Goal: Navigation & Orientation: Find specific page/section

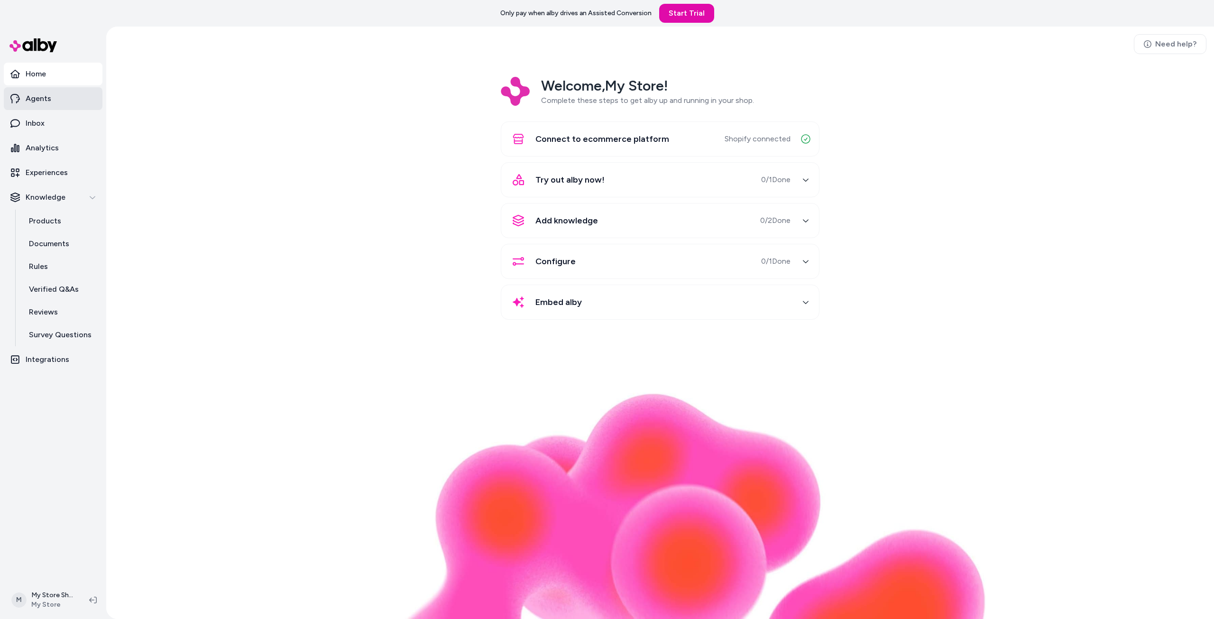
click at [53, 104] on link "Agents" at bounding box center [53, 98] width 99 height 23
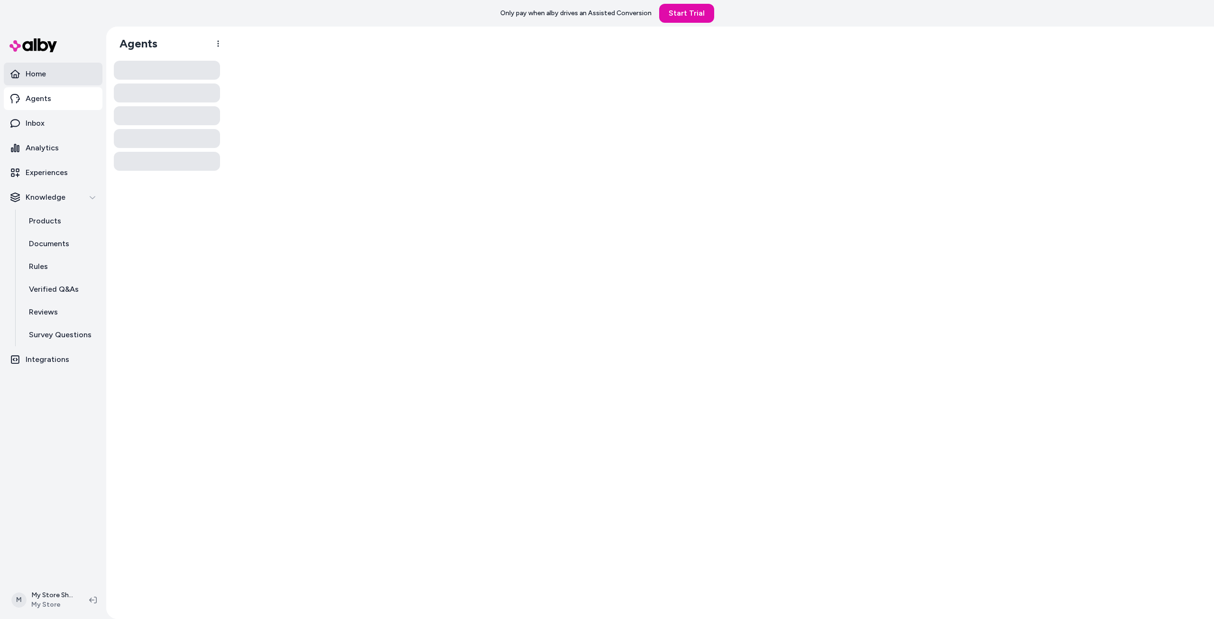
click at [67, 71] on link "Home" at bounding box center [53, 74] width 99 height 23
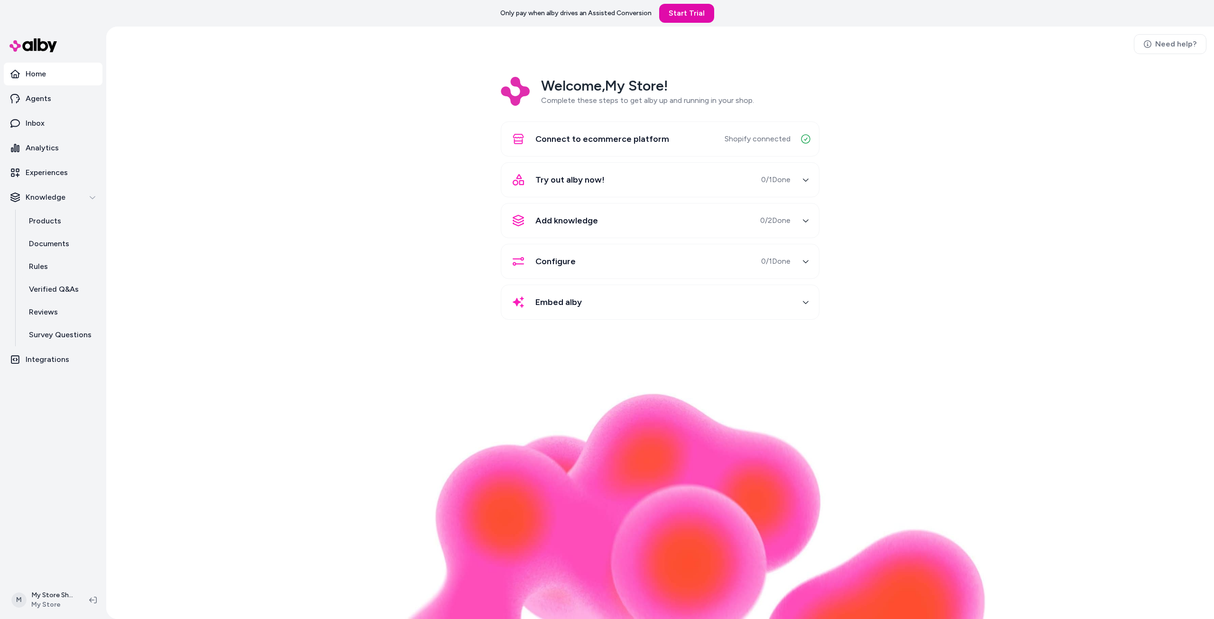
drag, startPoint x: 730, startPoint y: 140, endPoint x: 557, endPoint y: 181, distance: 176.8
click at [554, 170] on div "Connect to ecommerce platform Shopify connected Try out alby now! 0 / 1 Done Ad…" at bounding box center [660, 220] width 319 height 198
click at [19, 102] on icon at bounding box center [14, 98] width 9 height 9
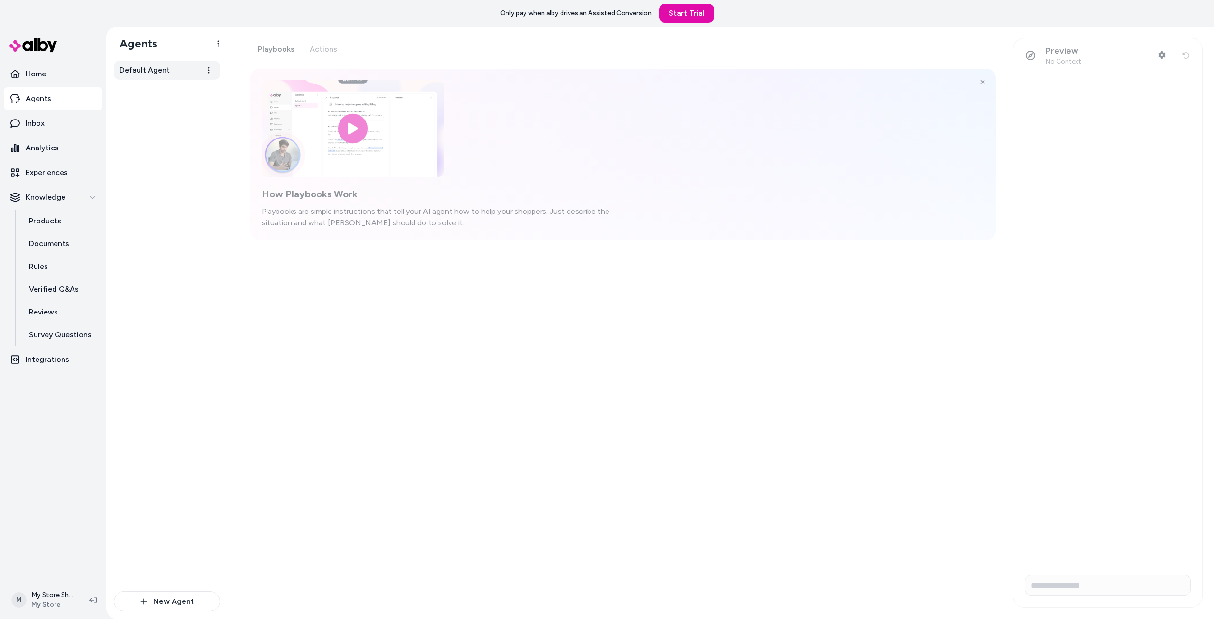
click at [163, 70] on span "Default Agent" at bounding box center [145, 70] width 50 height 11
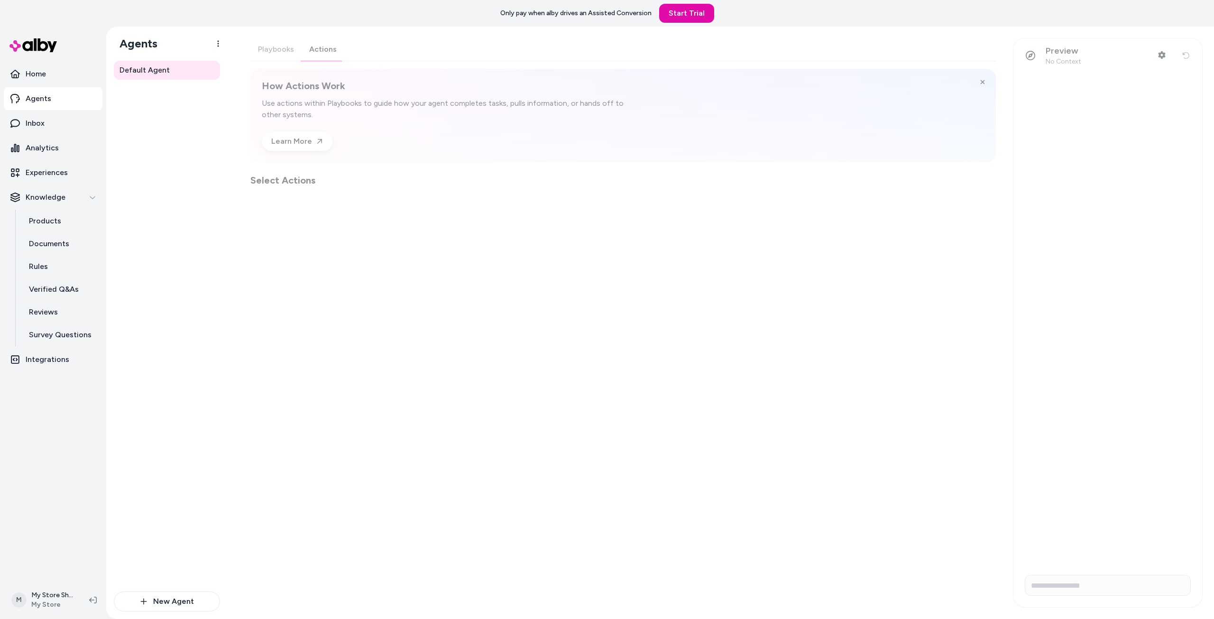
click at [325, 41] on div "Playbooks Actions How Actions Work Use actions within Playbooks to guide how yo…" at bounding box center [623, 112] width 746 height 149
click at [280, 51] on div at bounding box center [721, 323] width 987 height 592
click at [278, 47] on div at bounding box center [721, 323] width 987 height 592
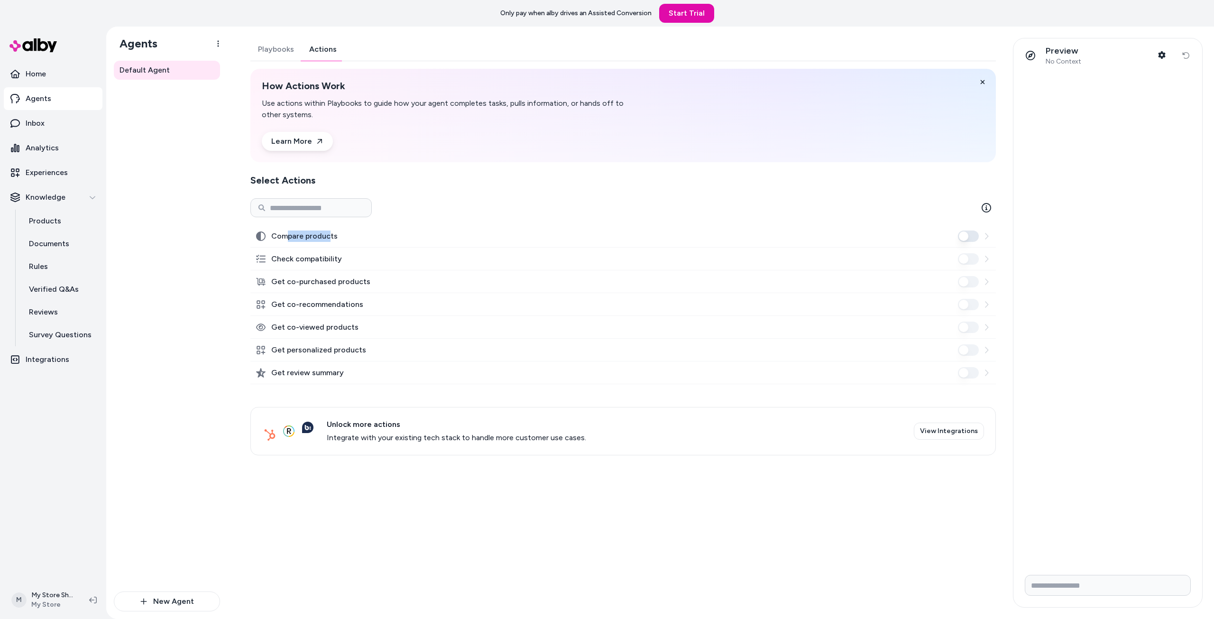
drag, startPoint x: 287, startPoint y: 236, endPoint x: 329, endPoint y: 237, distance: 41.7
click at [329, 237] on label "Compare products" at bounding box center [304, 236] width 66 height 11
drag, startPoint x: 276, startPoint y: 262, endPoint x: 331, endPoint y: 262, distance: 55.0
click at [331, 262] on label "Check compatibility" at bounding box center [306, 258] width 71 height 11
drag, startPoint x: 268, startPoint y: 281, endPoint x: 369, endPoint y: 284, distance: 100.1
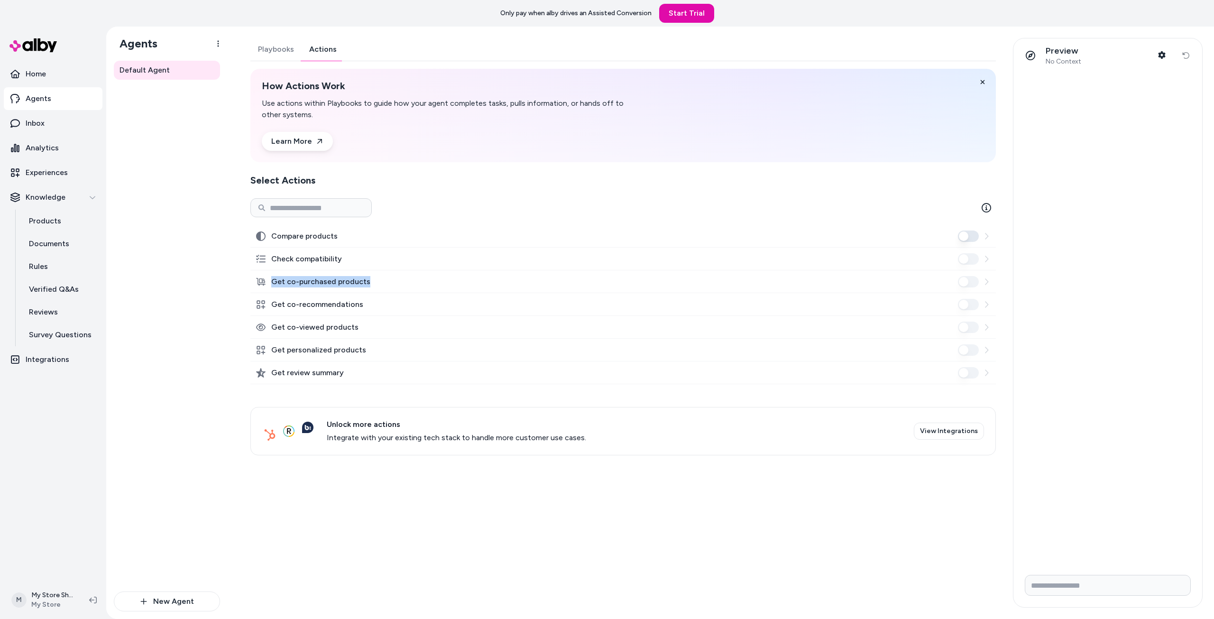
click at [369, 284] on div "Get co-purchased products" at bounding box center [623, 281] width 746 height 23
drag, startPoint x: 269, startPoint y: 305, endPoint x: 376, endPoint y: 305, distance: 106.7
click at [370, 305] on div "Get co-recommendations" at bounding box center [623, 304] width 746 height 23
click at [292, 52] on button "Playbooks" at bounding box center [275, 49] width 51 height 23
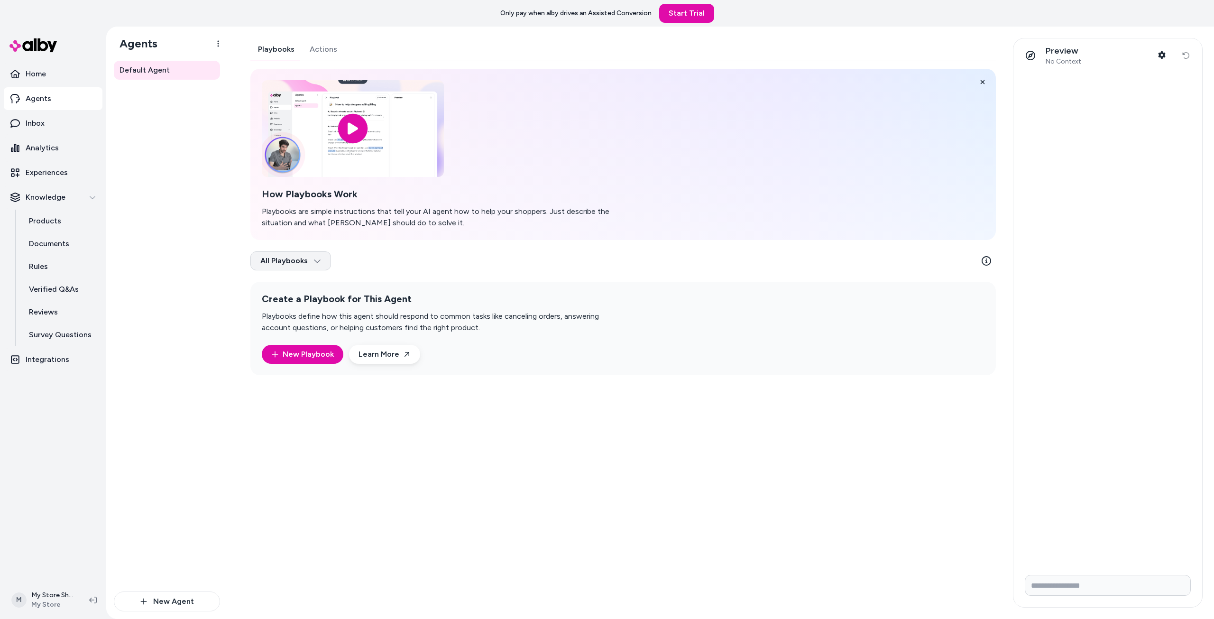
click at [314, 259] on html "Only pay when [PERSON_NAME] drives an Assisted Conversion Start Trial Home Agen…" at bounding box center [607, 309] width 1214 height 619
drag, startPoint x: 404, startPoint y: 318, endPoint x: 572, endPoint y: 321, distance: 168.4
click at [572, 321] on p "Playbooks define how this agent should respond to common tasks like canceling o…" at bounding box center [444, 322] width 364 height 23
drag, startPoint x: 299, startPoint y: 331, endPoint x: 429, endPoint y: 327, distance: 130.0
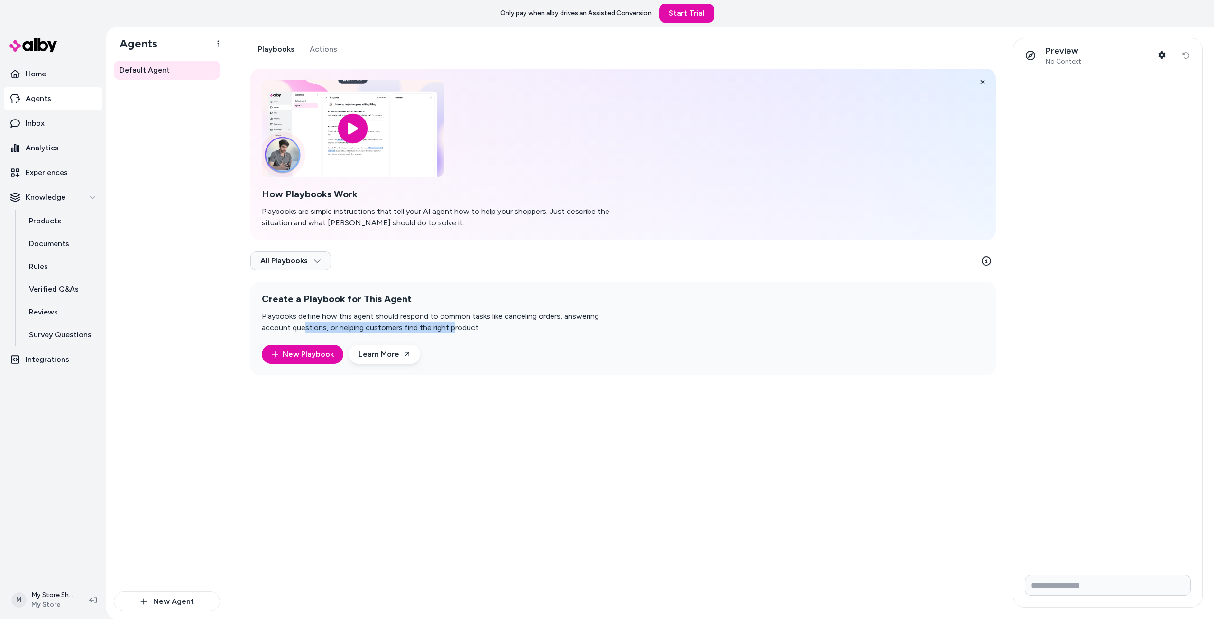
click at [424, 328] on p "Playbooks define how this agent should respond to common tasks like canceling o…" at bounding box center [444, 322] width 364 height 23
click at [41, 128] on p "Inbox" at bounding box center [35, 123] width 19 height 11
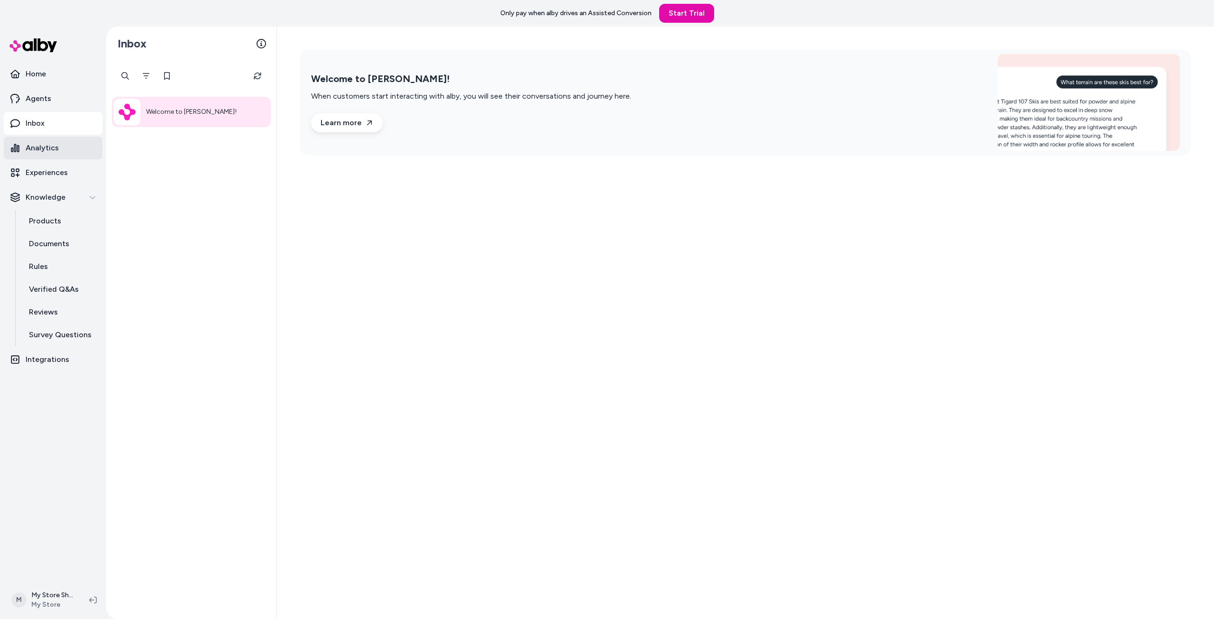
click at [50, 154] on link "Analytics" at bounding box center [53, 148] width 99 height 23
click at [57, 161] on ul "Home Agents Inbox Analytics Experiences Knowledge Products Documents Rules Veri…" at bounding box center [53, 217] width 99 height 308
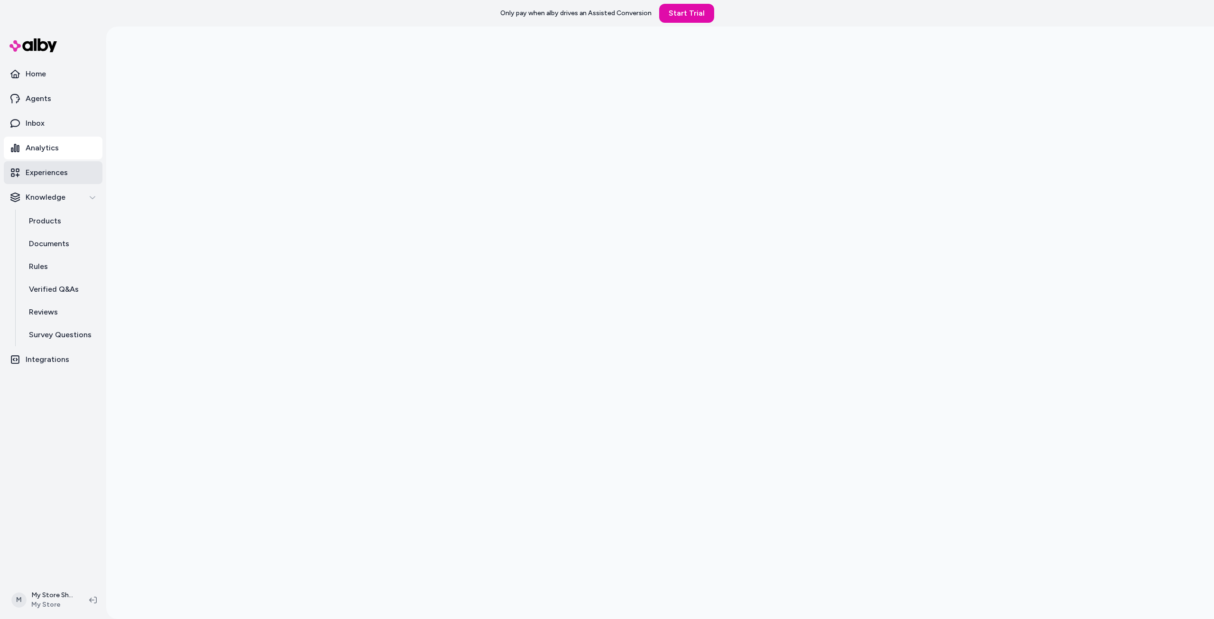
click at [57, 163] on link "Experiences" at bounding box center [53, 172] width 99 height 23
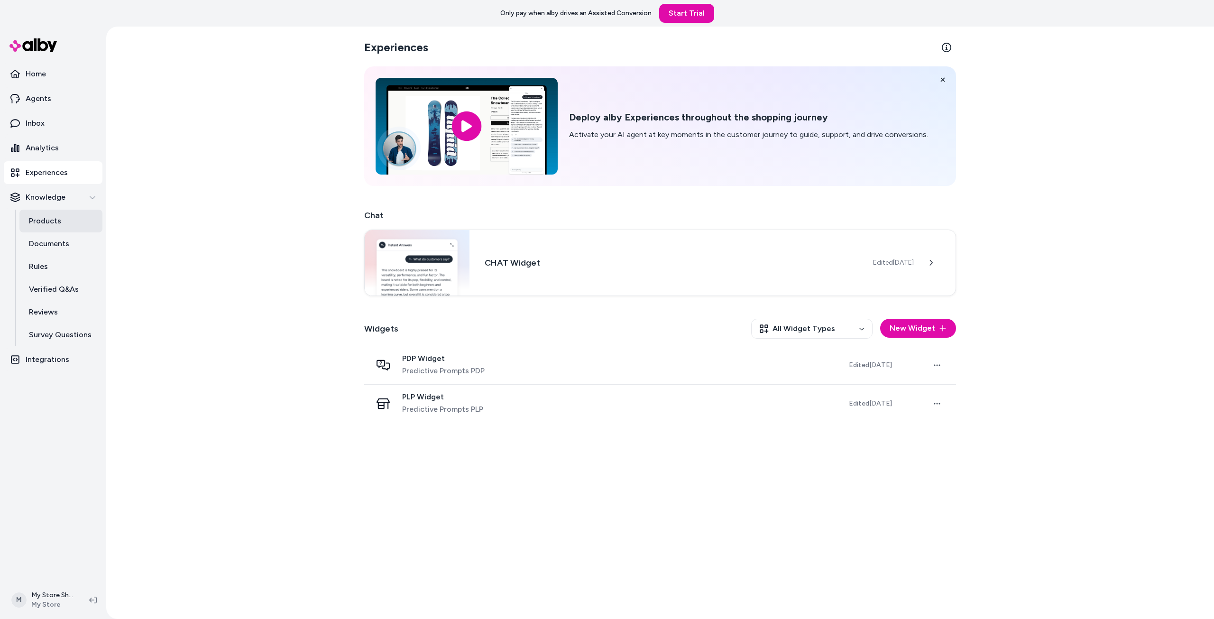
click at [37, 218] on p "Products" at bounding box center [45, 220] width 32 height 11
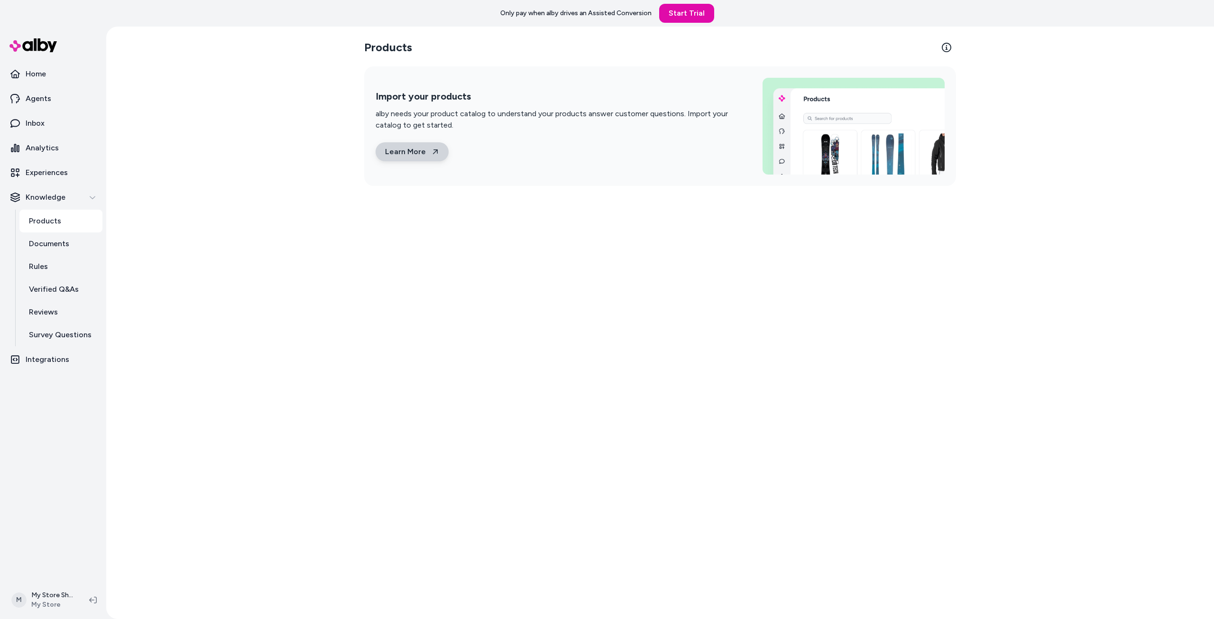
click at [409, 146] on link "Learn More" at bounding box center [412, 151] width 73 height 19
click at [60, 247] on p "Documents" at bounding box center [49, 243] width 40 height 11
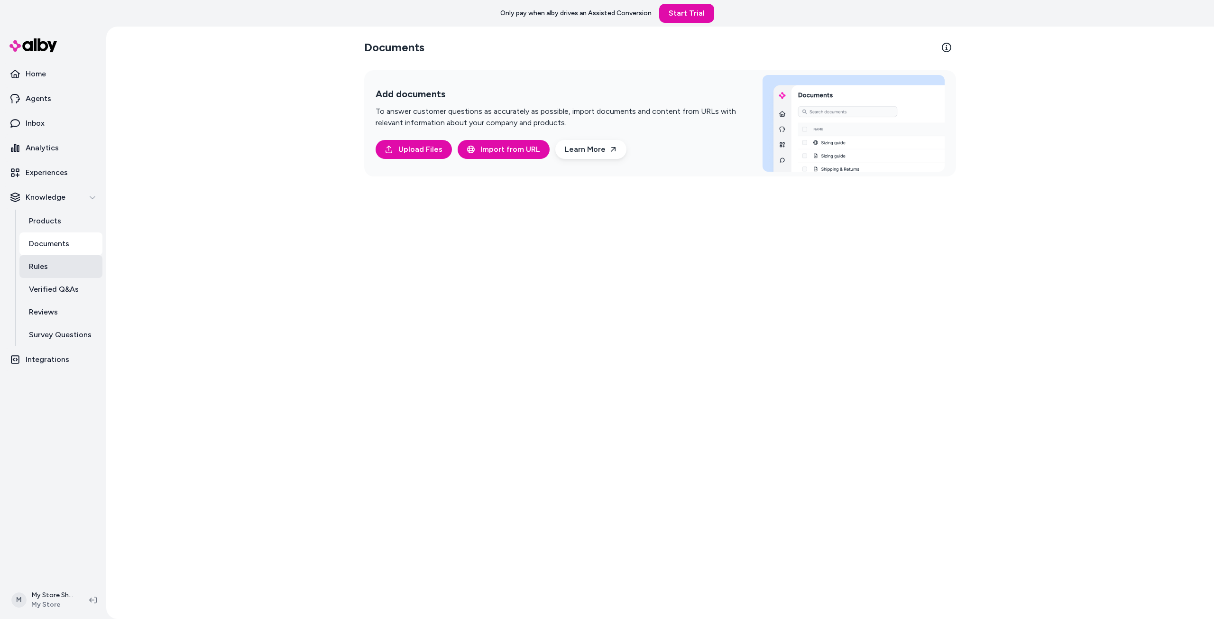
click at [57, 270] on link "Rules" at bounding box center [60, 266] width 83 height 23
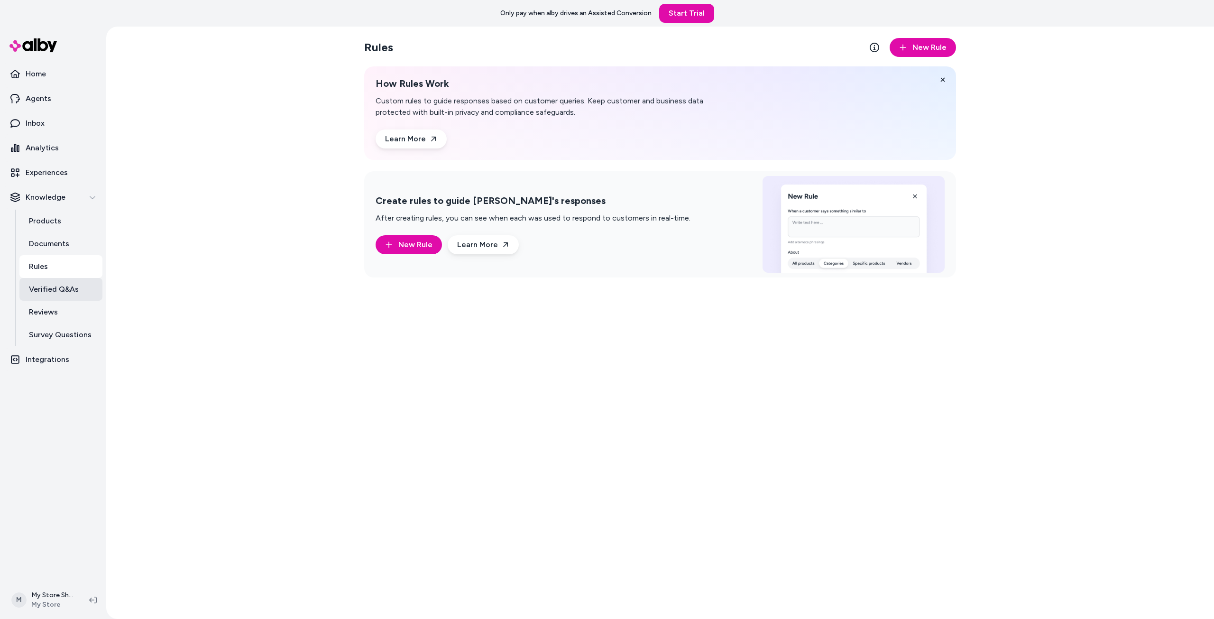
click at [56, 300] on link "Verified Q&As" at bounding box center [60, 289] width 83 height 23
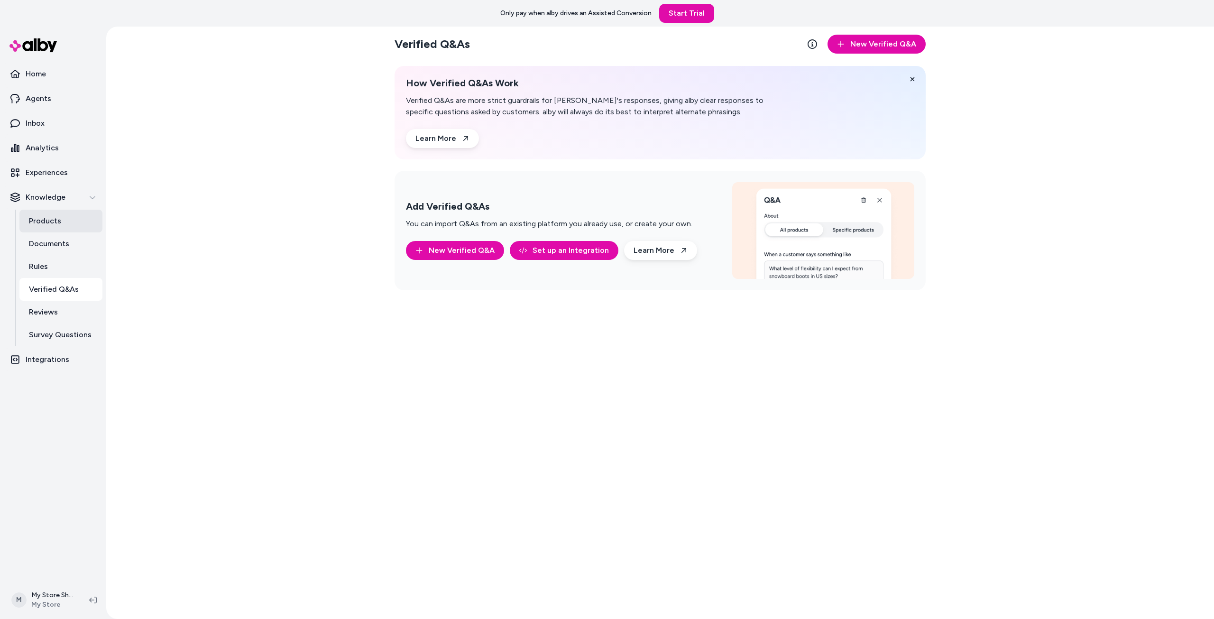
click at [62, 220] on link "Products" at bounding box center [60, 221] width 83 height 23
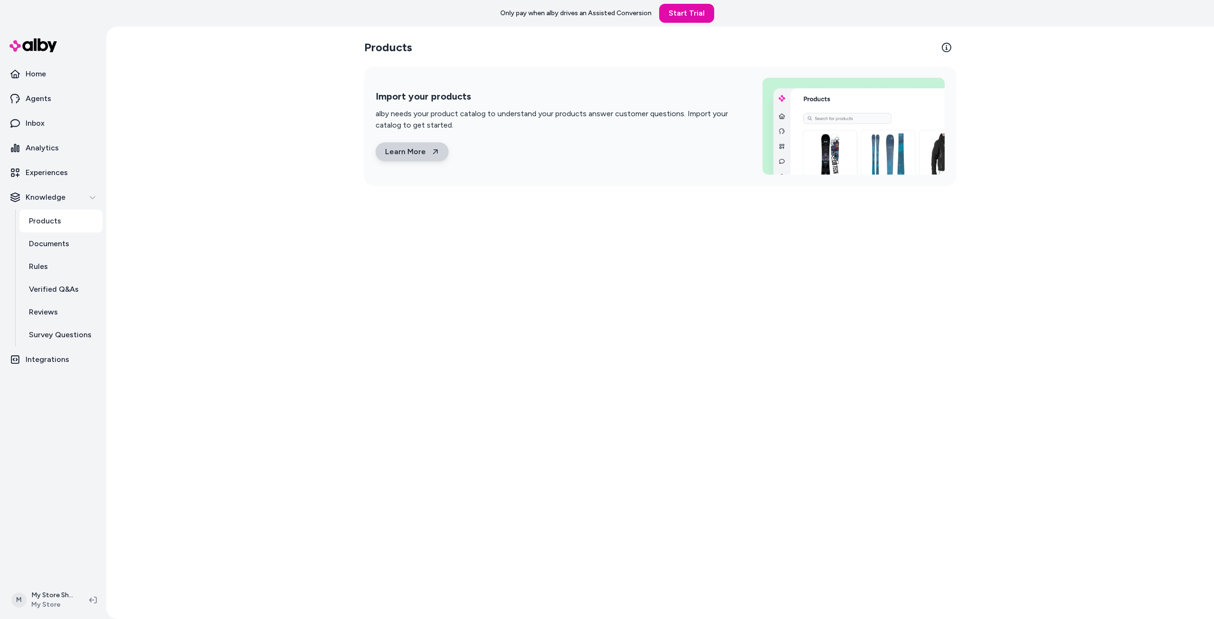
click at [411, 146] on link "Learn More" at bounding box center [412, 151] width 73 height 19
drag, startPoint x: 377, startPoint y: 127, endPoint x: 463, endPoint y: 130, distance: 85.9
click at [463, 130] on p "alby needs your product catalog to understand your products answer customer que…" at bounding box center [558, 119] width 364 height 23
click at [51, 292] on p "Verified Q&As" at bounding box center [54, 289] width 50 height 11
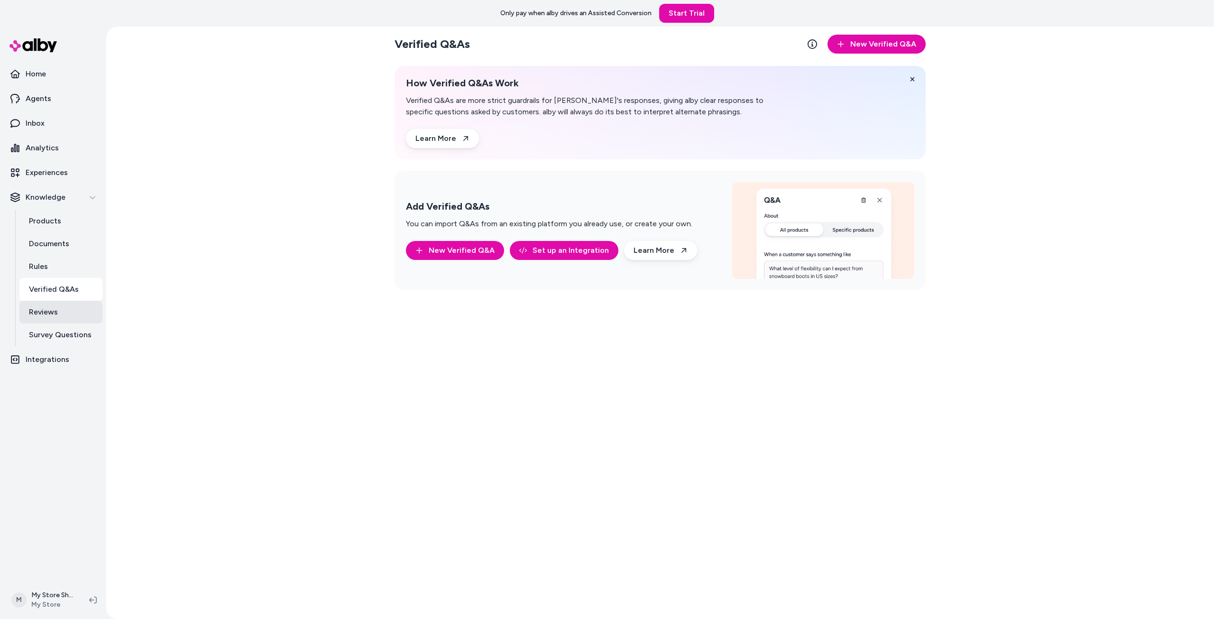
click at [47, 303] on link "Reviews" at bounding box center [60, 312] width 83 height 23
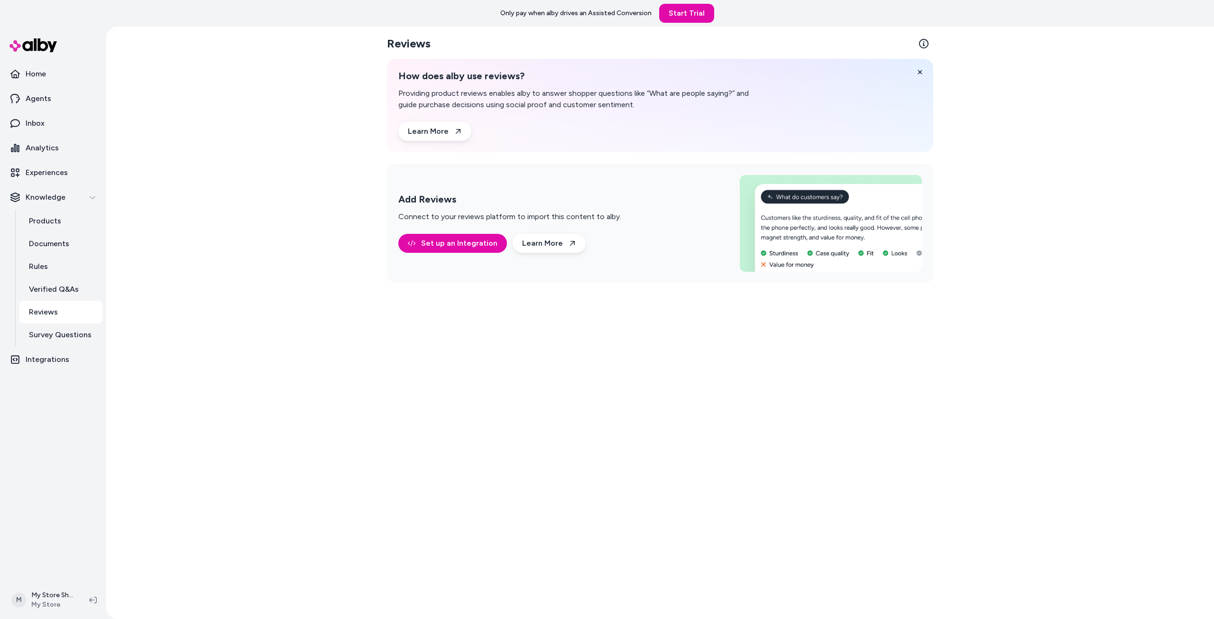
click at [57, 318] on link "Reviews" at bounding box center [60, 312] width 83 height 23
click at [59, 332] on p "Survey Questions" at bounding box center [60, 334] width 63 height 11
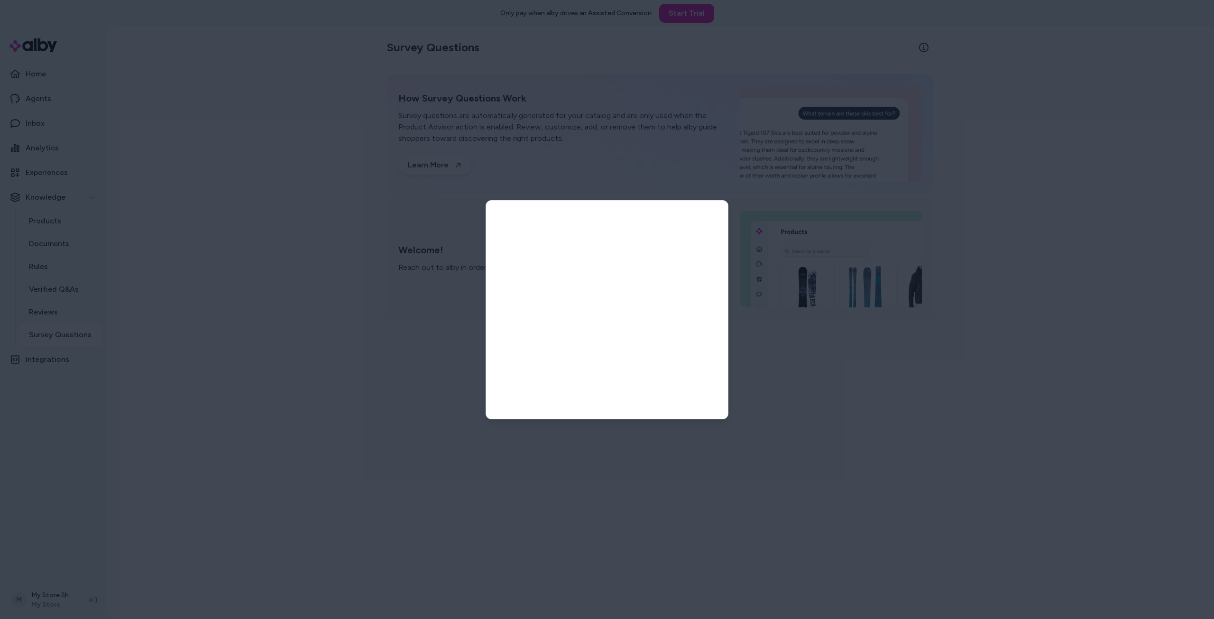
click at [50, 321] on div at bounding box center [607, 309] width 1214 height 619
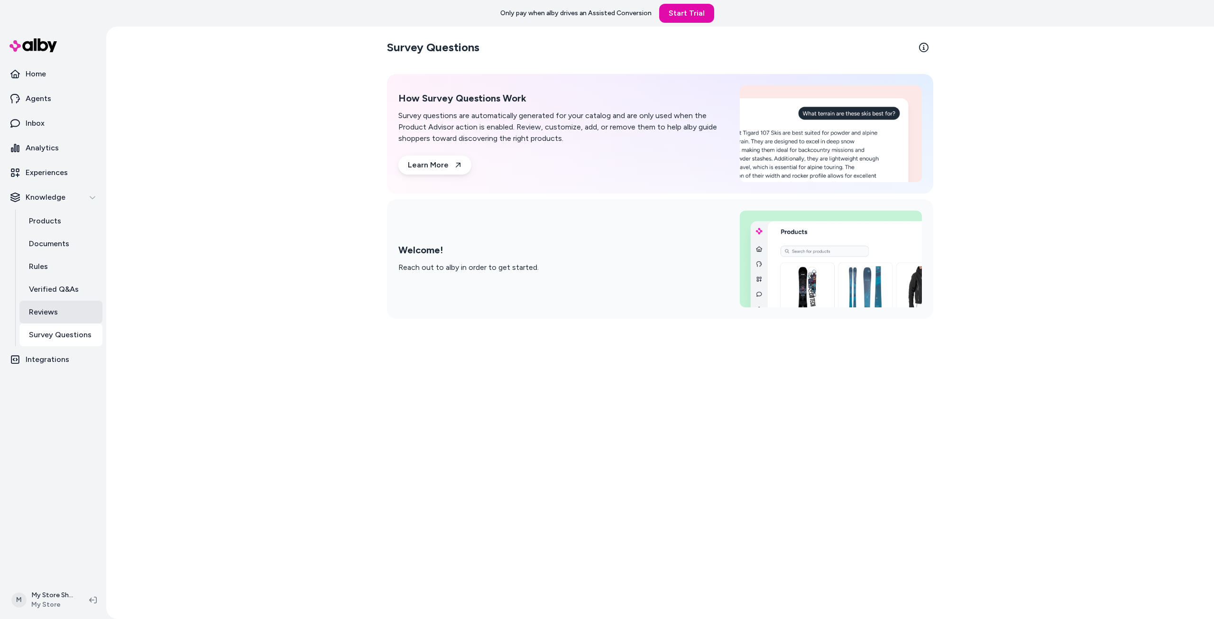
click at [40, 309] on p "Reviews" at bounding box center [43, 311] width 29 height 11
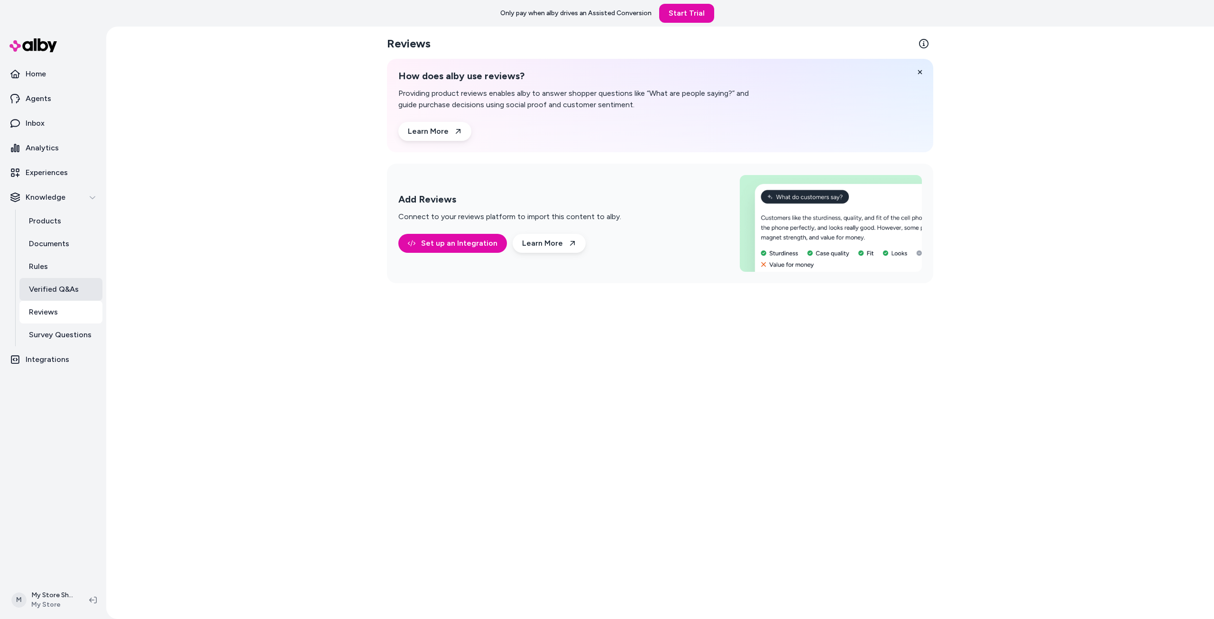
click at [57, 296] on link "Verified Q&As" at bounding box center [60, 289] width 83 height 23
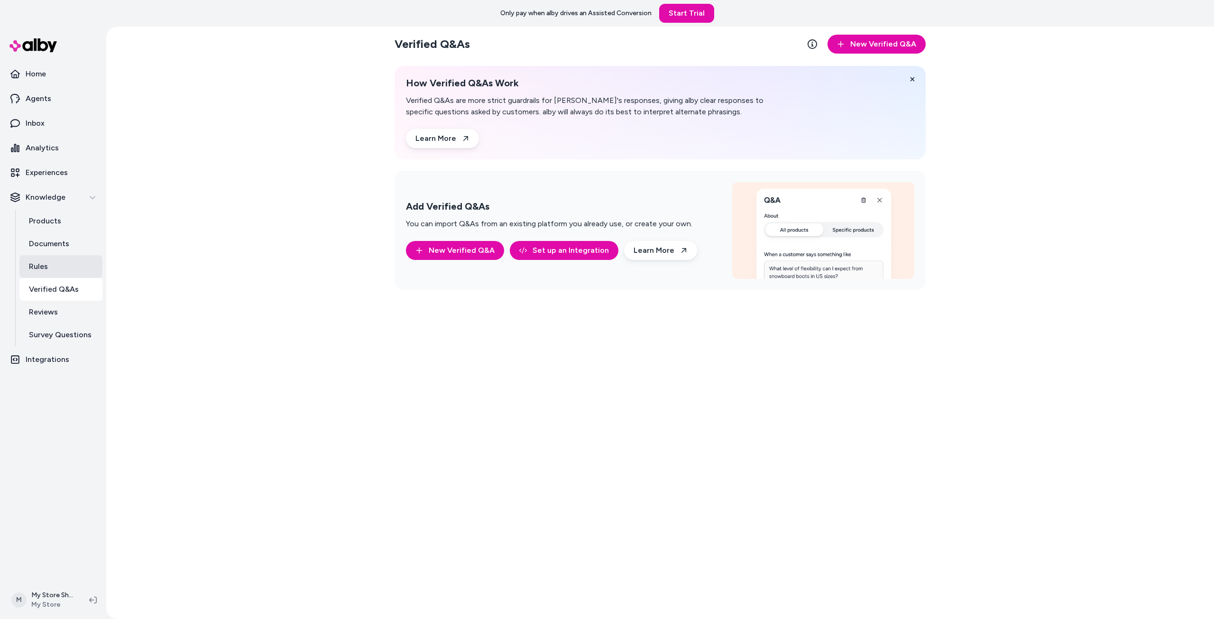
click at [57, 269] on link "Rules" at bounding box center [60, 266] width 83 height 23
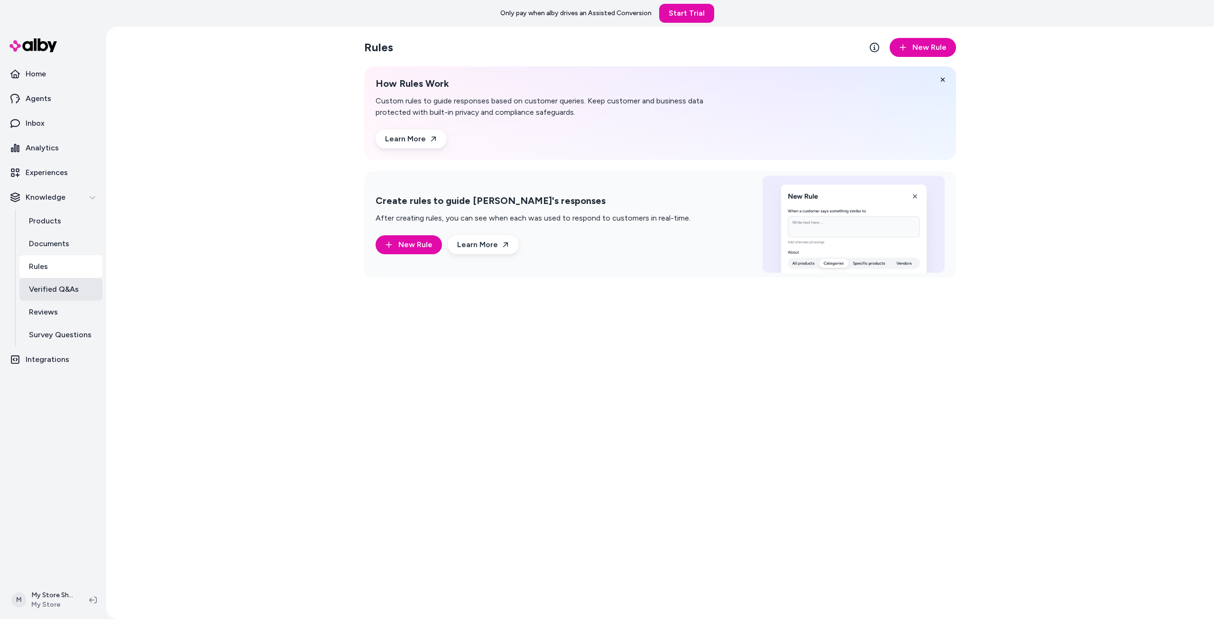
click at [57, 292] on p "Verified Q&As" at bounding box center [54, 289] width 50 height 11
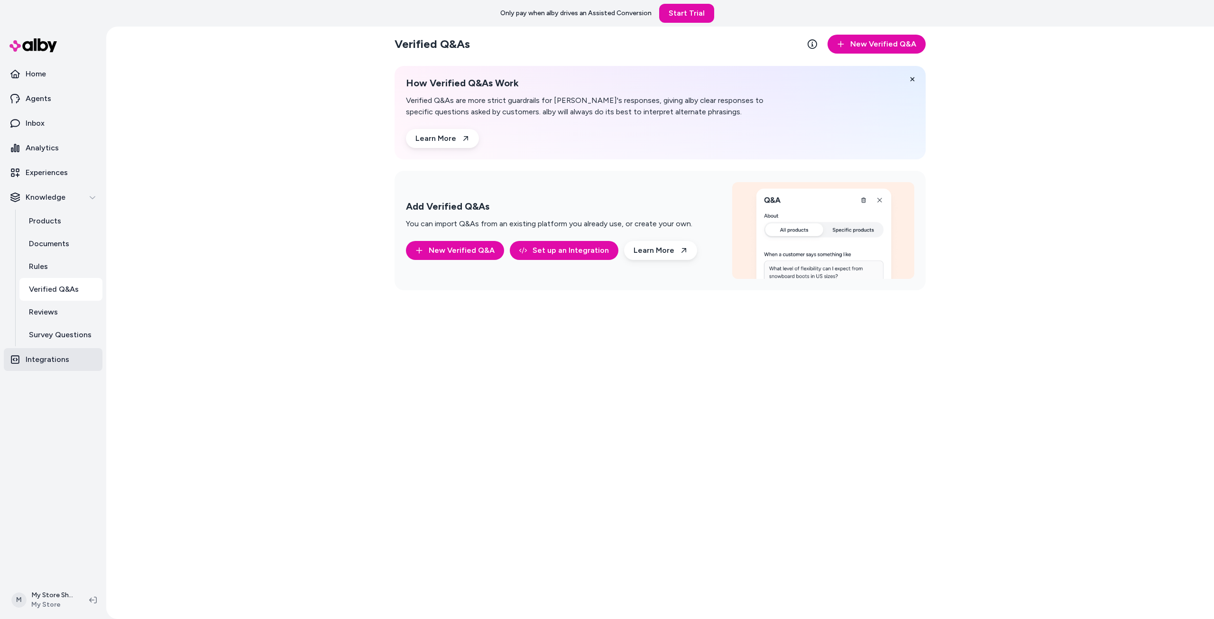
click at [50, 369] on link "Integrations" at bounding box center [53, 359] width 99 height 23
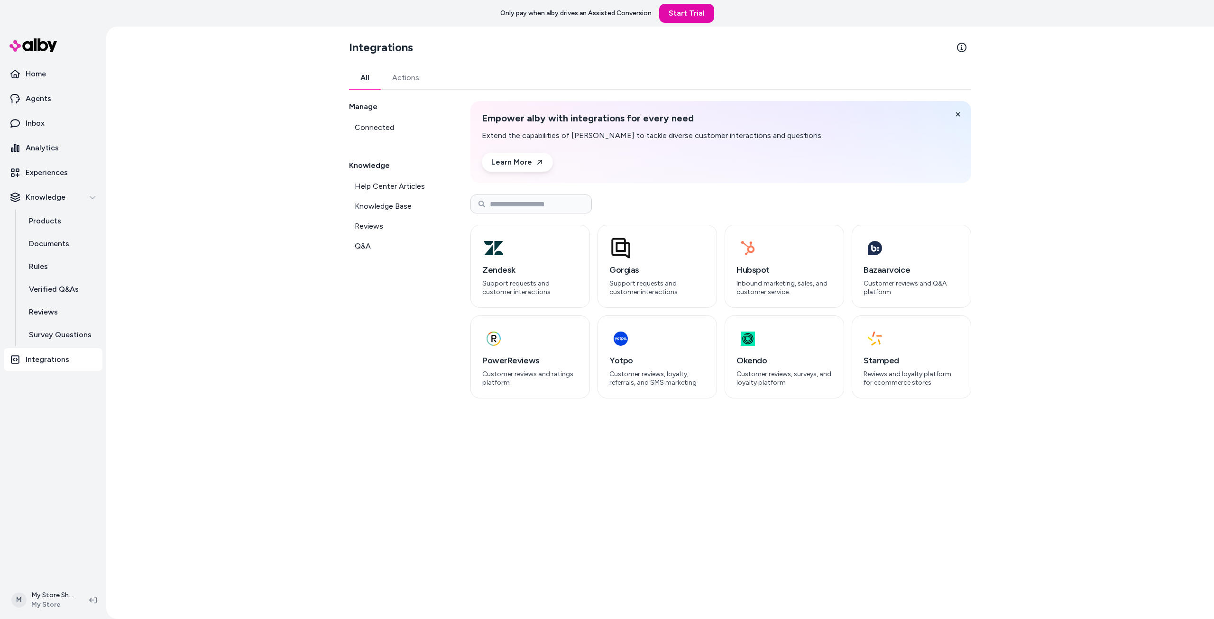
click at [401, 89] on button "Actions" at bounding box center [406, 77] width 50 height 23
click at [370, 85] on button "All" at bounding box center [365, 77] width 32 height 23
